Goal: Information Seeking & Learning: Check status

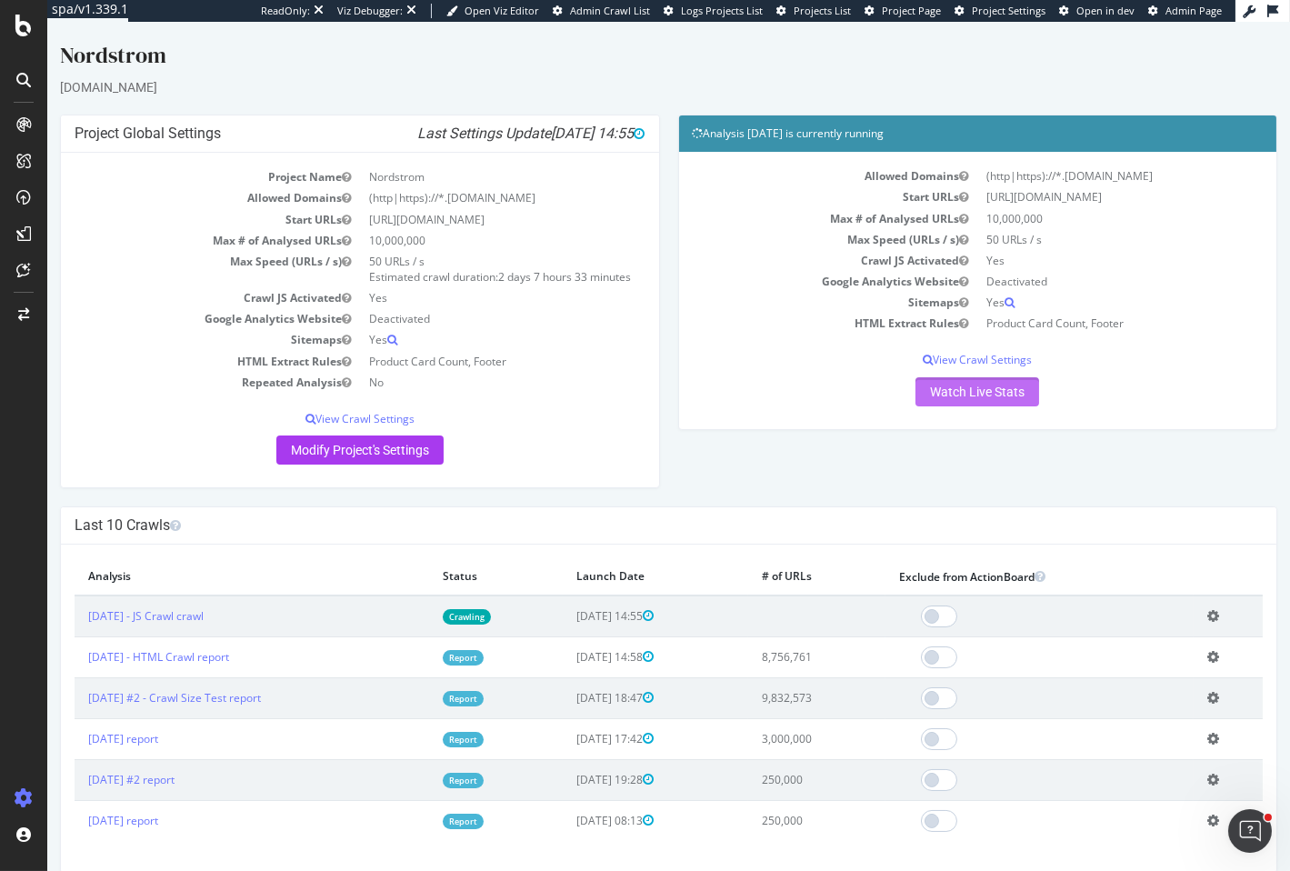
click at [984, 402] on link "Watch Live Stats" at bounding box center [977, 391] width 124 height 29
